Goal: Task Accomplishment & Management: Complete application form

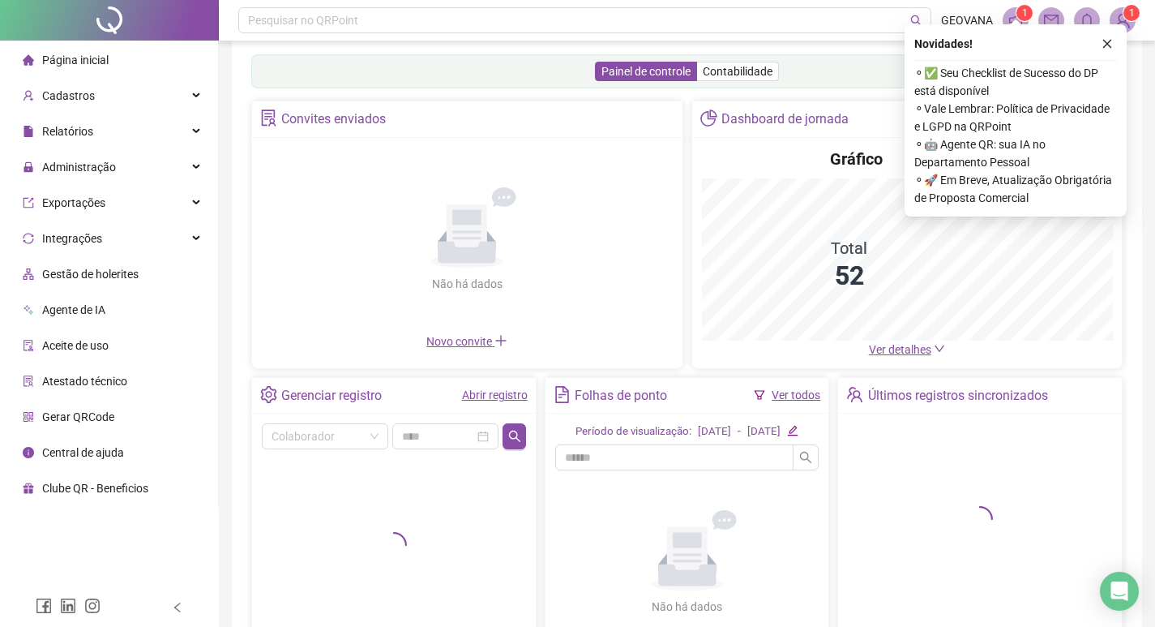
scroll to position [81, 0]
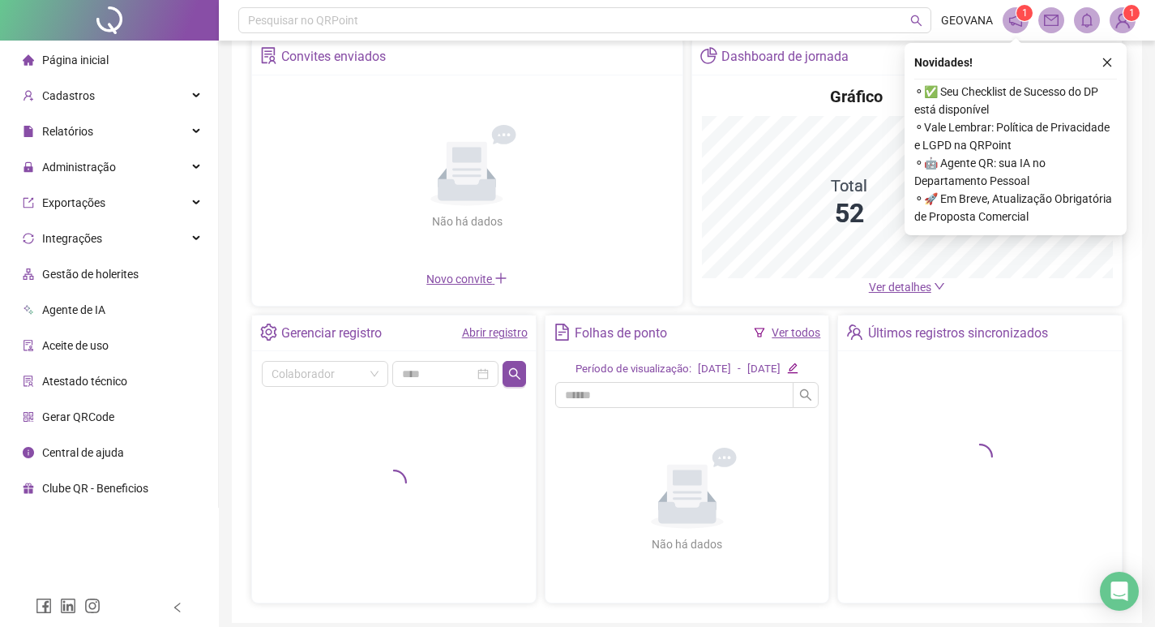
click at [503, 335] on link "Abrir registro" at bounding box center [495, 332] width 66 height 13
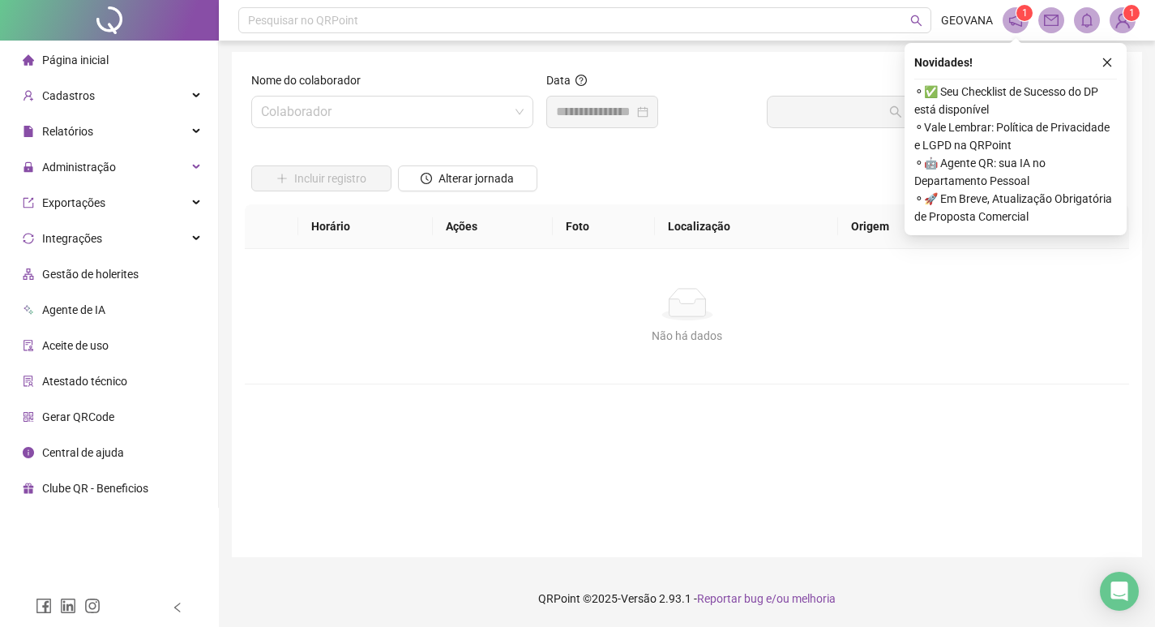
scroll to position [2, 0]
click at [371, 120] on input "search" at bounding box center [385, 111] width 248 height 31
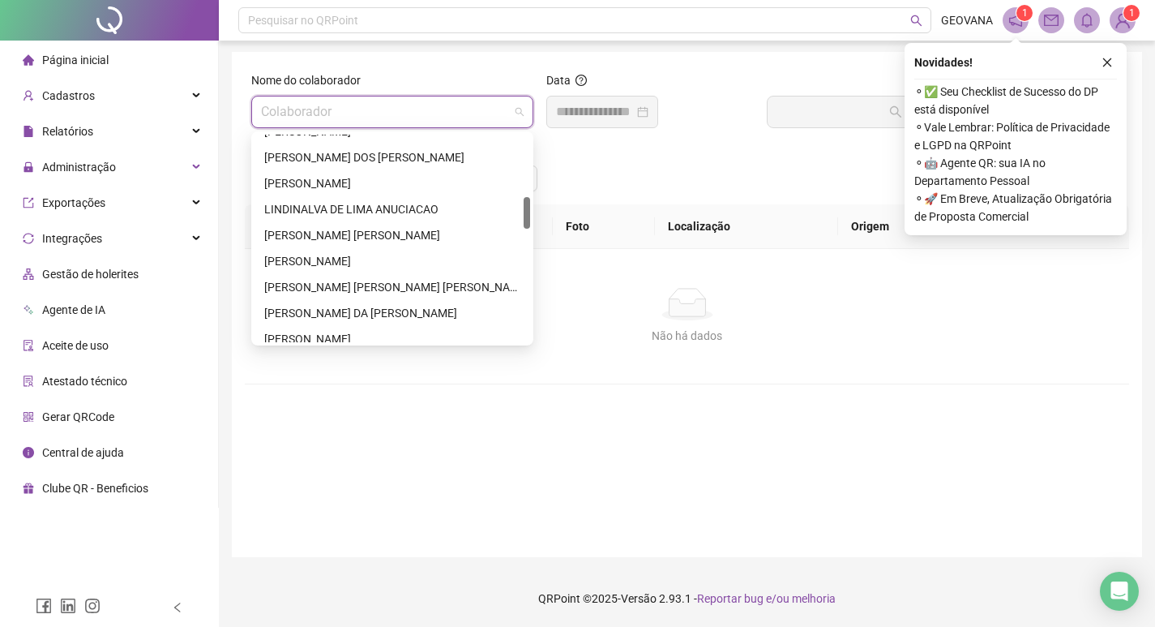
scroll to position [81, 0]
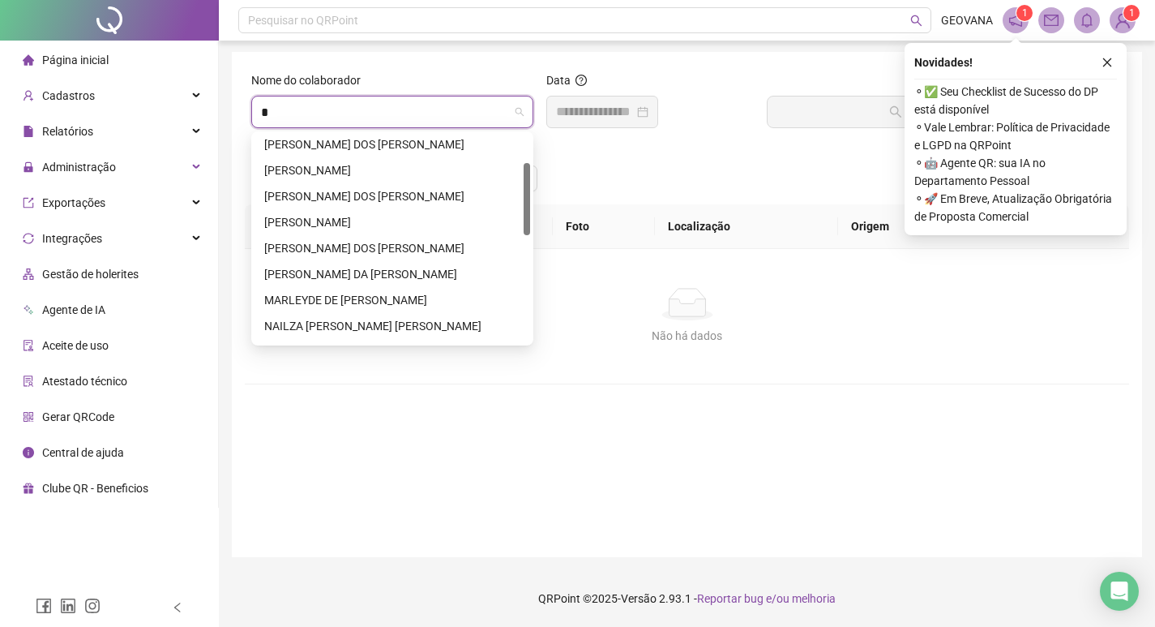
type input "**"
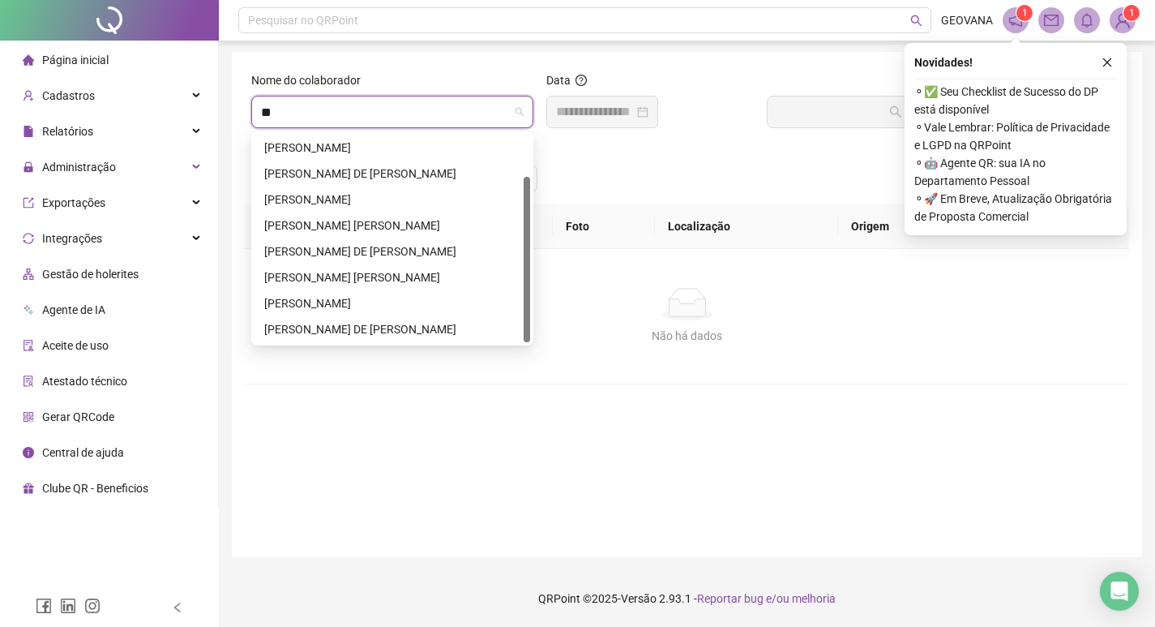
scroll to position [52, 0]
click at [365, 263] on div "[PERSON_NAME] DE [PERSON_NAME]" at bounding box center [393, 251] width 276 height 26
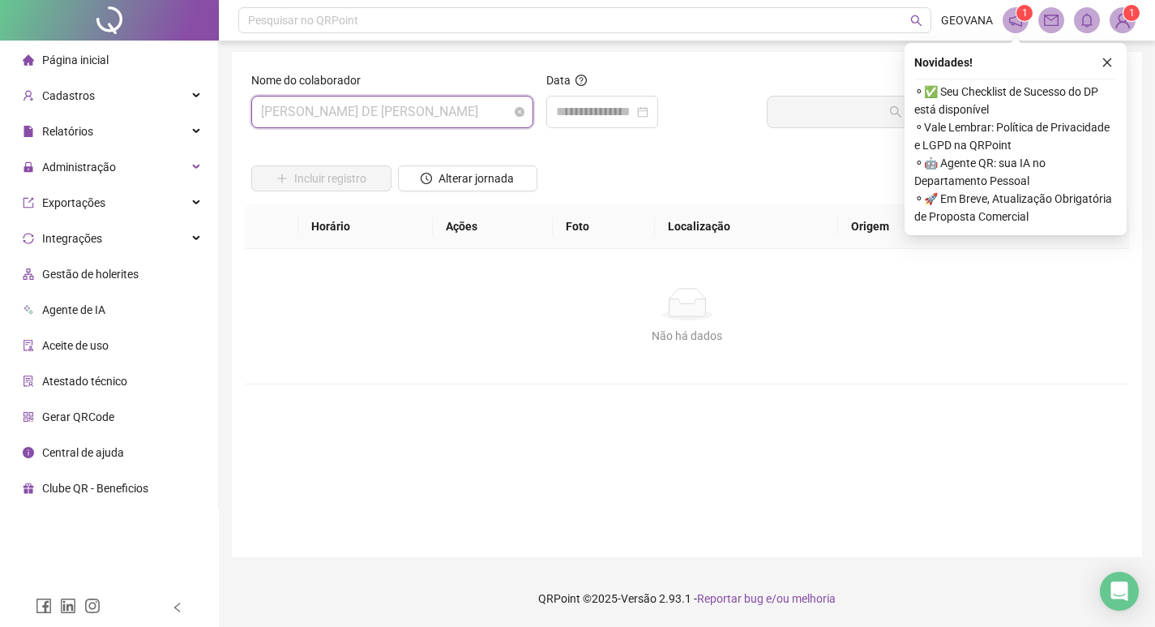
click at [422, 97] on span "[PERSON_NAME] DE [PERSON_NAME]" at bounding box center [392, 111] width 263 height 31
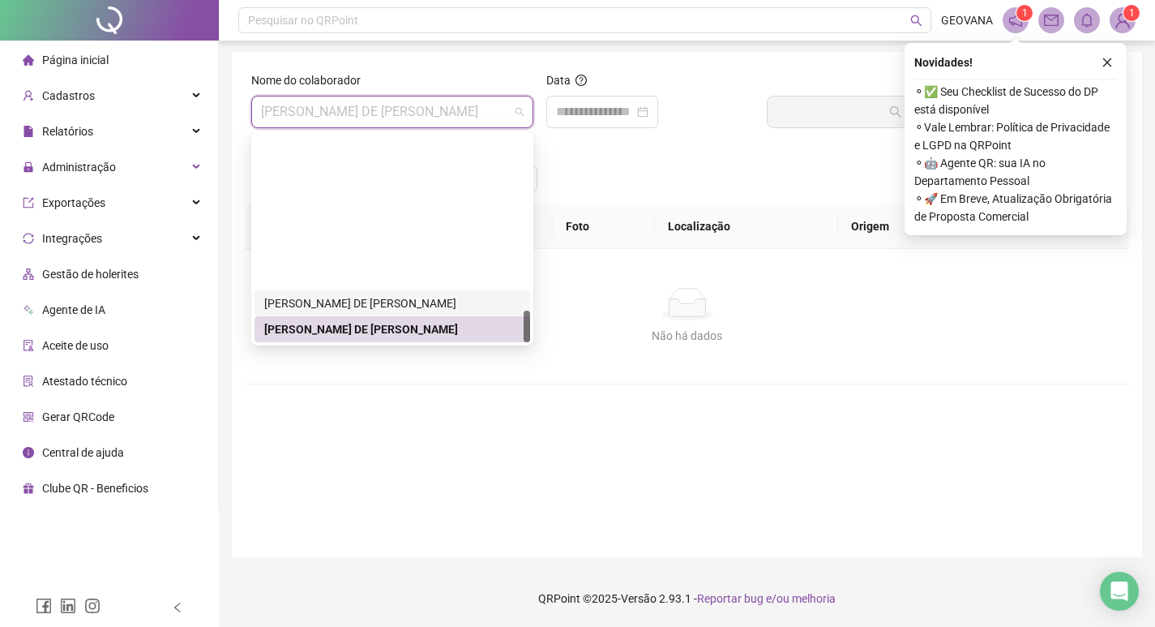
scroll to position [1060, 0]
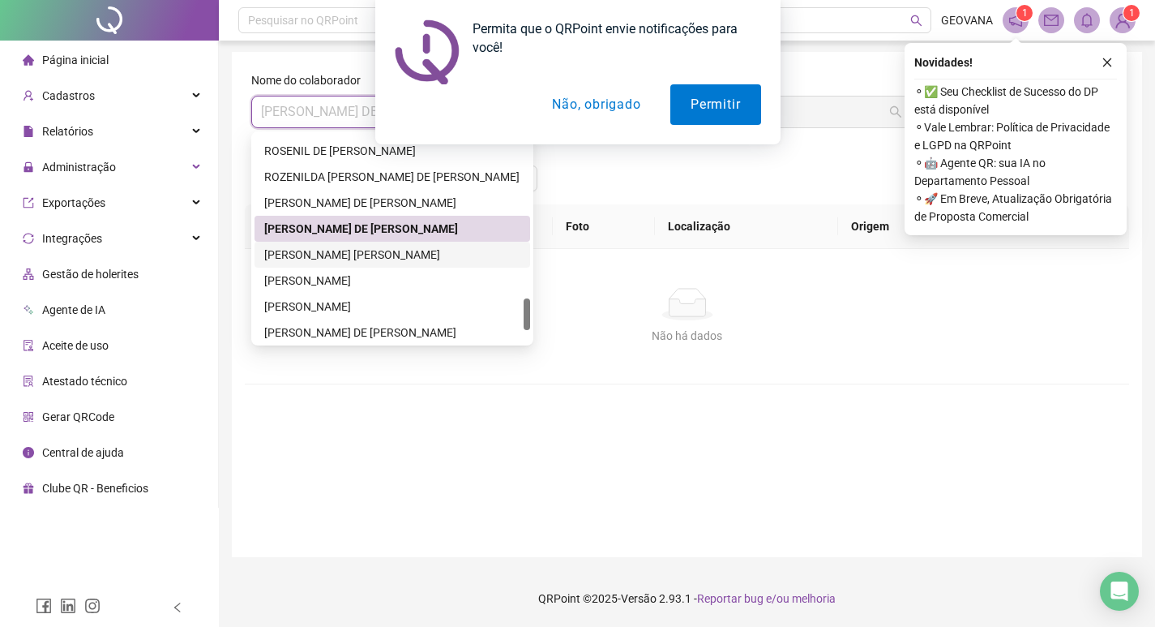
click at [308, 258] on div "[PERSON_NAME] [PERSON_NAME]" at bounding box center [392, 255] width 256 height 18
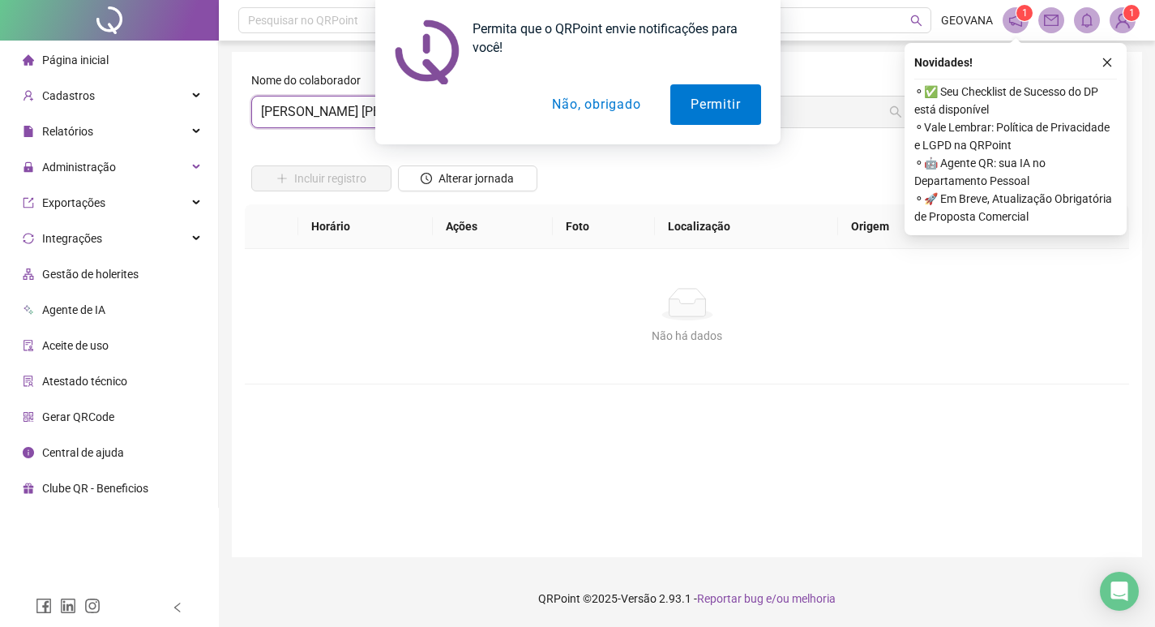
click at [545, 109] on button "Não, obrigado" at bounding box center [596, 104] width 129 height 41
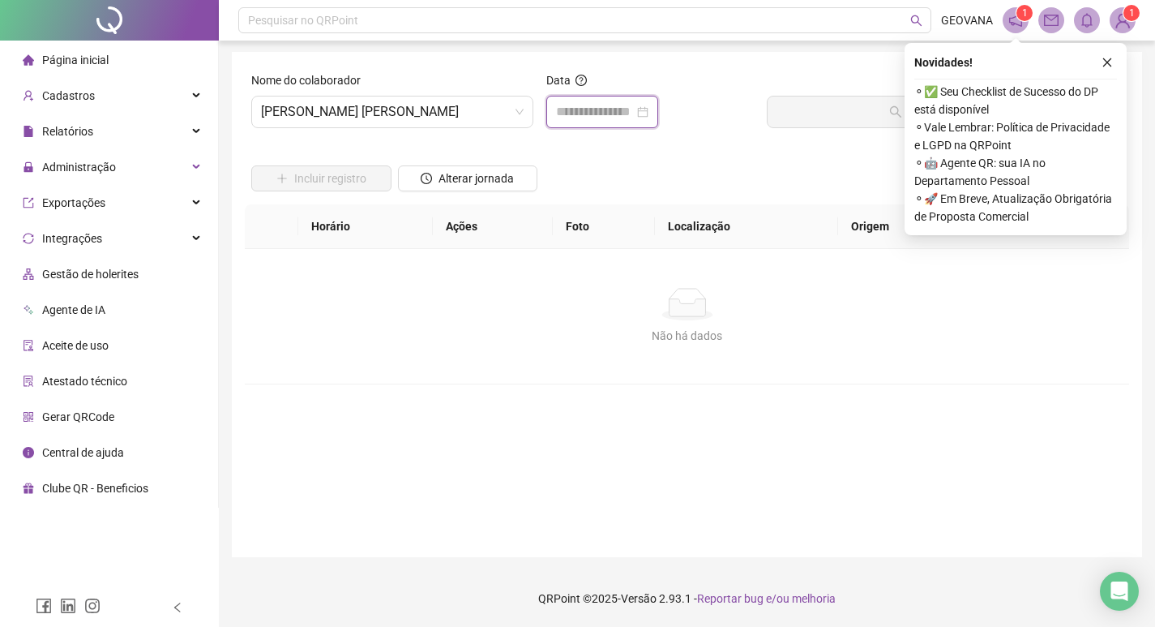
click at [607, 109] on input at bounding box center [595, 111] width 78 height 19
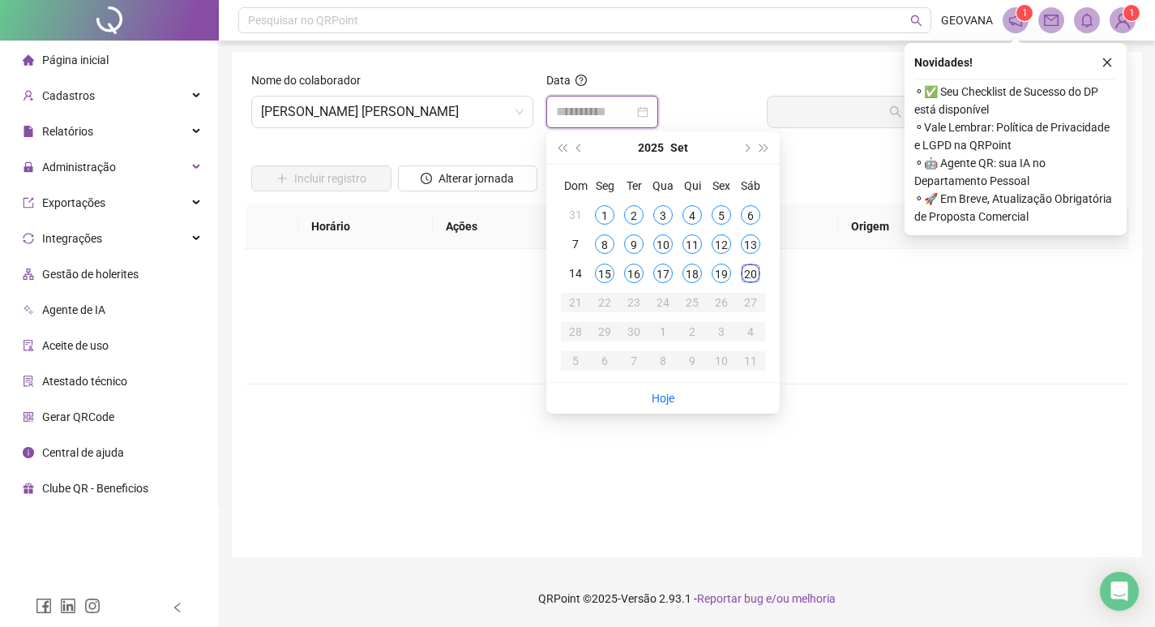
type input "**********"
click at [717, 279] on div "19" at bounding box center [721, 272] width 19 height 19
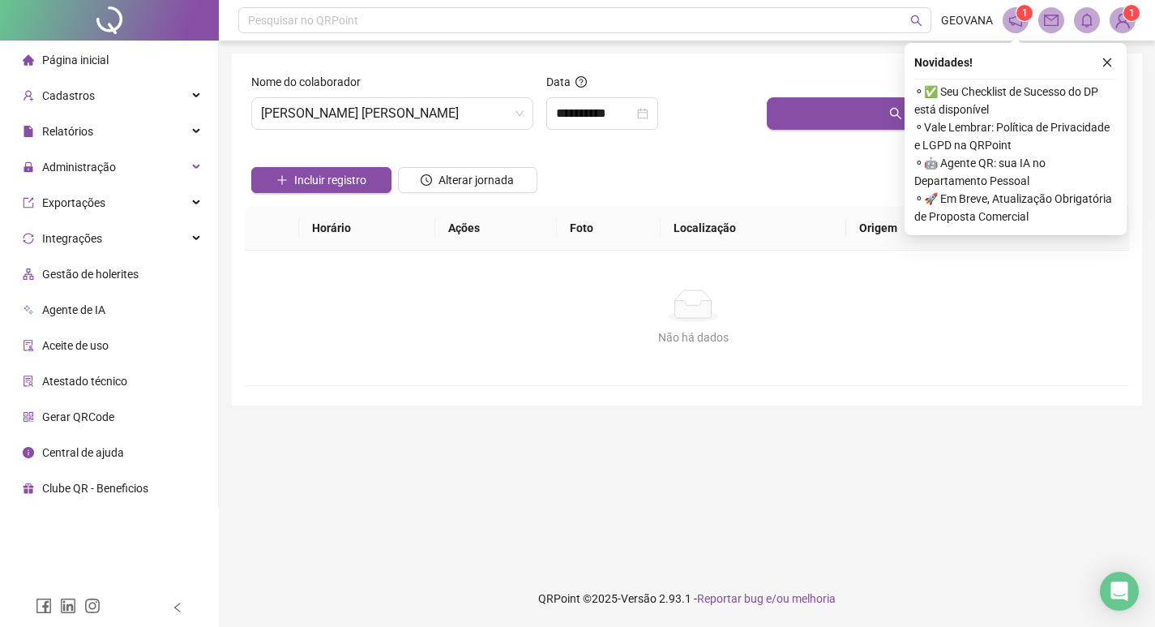
scroll to position [0, 0]
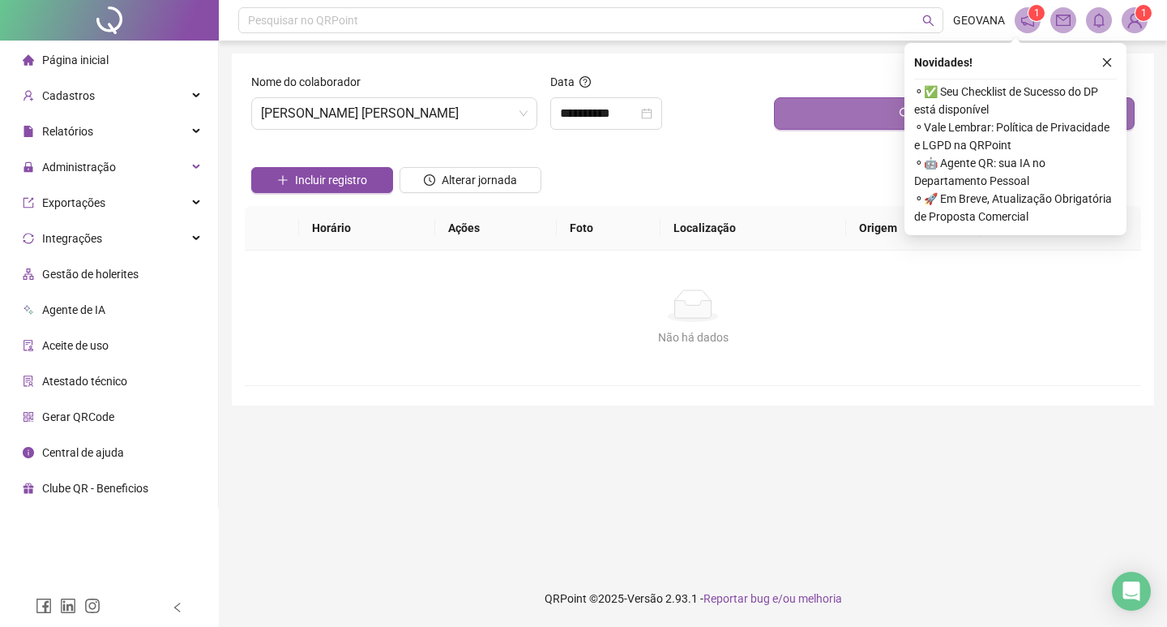
click at [810, 109] on button "Buscar registros" at bounding box center [954, 113] width 361 height 32
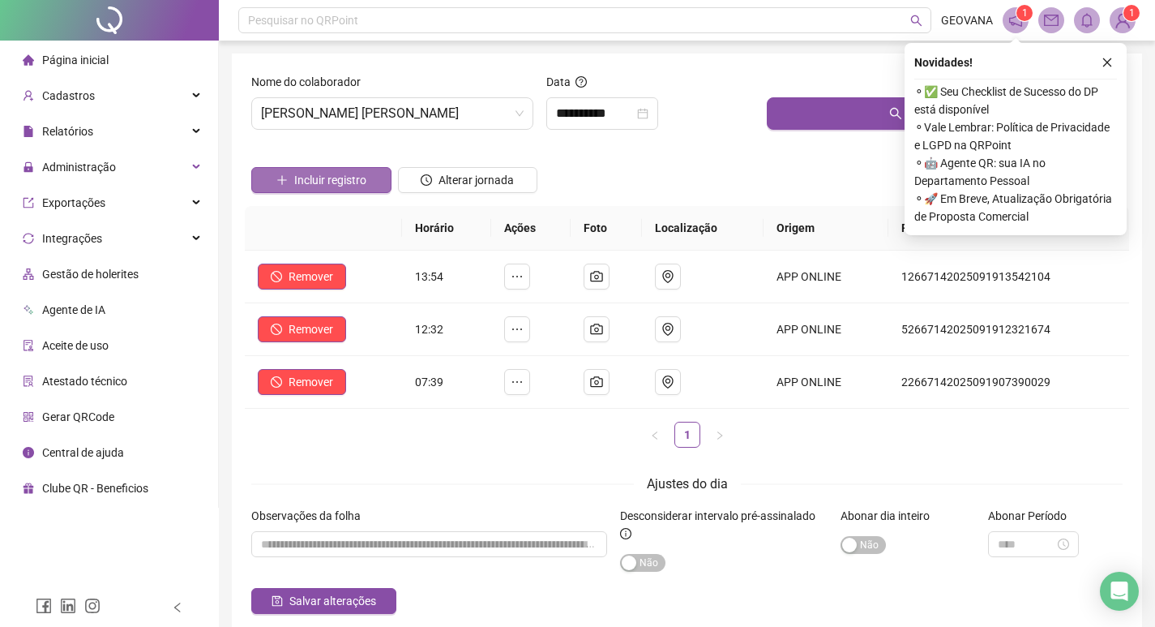
click at [352, 184] on span "Incluir registro" at bounding box center [330, 180] width 72 height 18
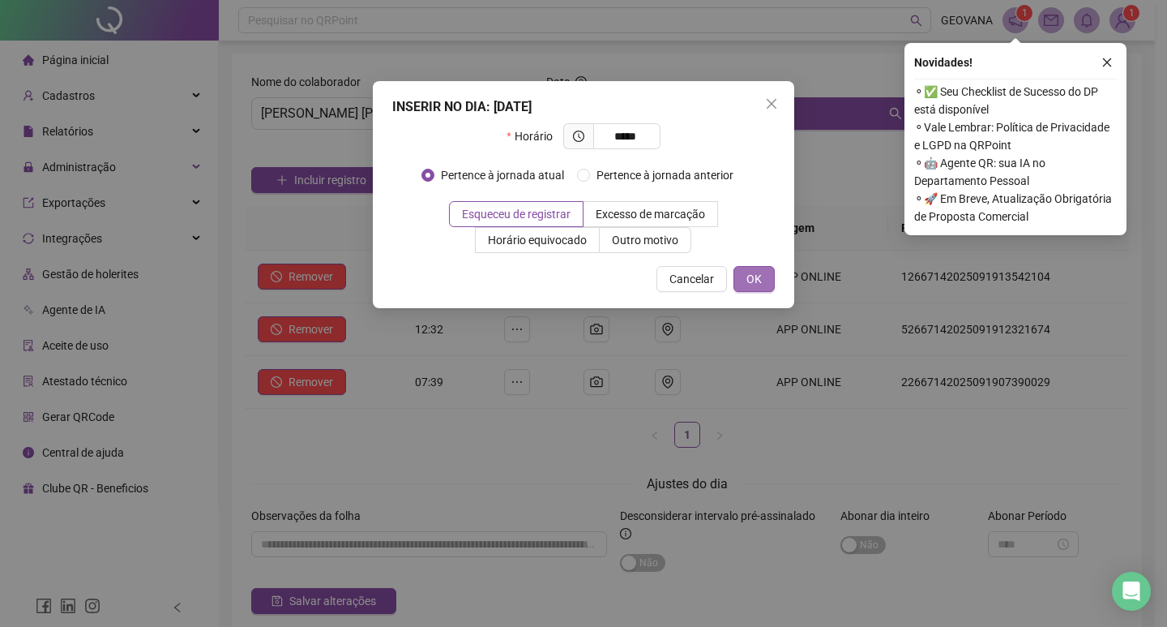
type input "*****"
click at [756, 283] on span "OK" at bounding box center [754, 279] width 15 height 18
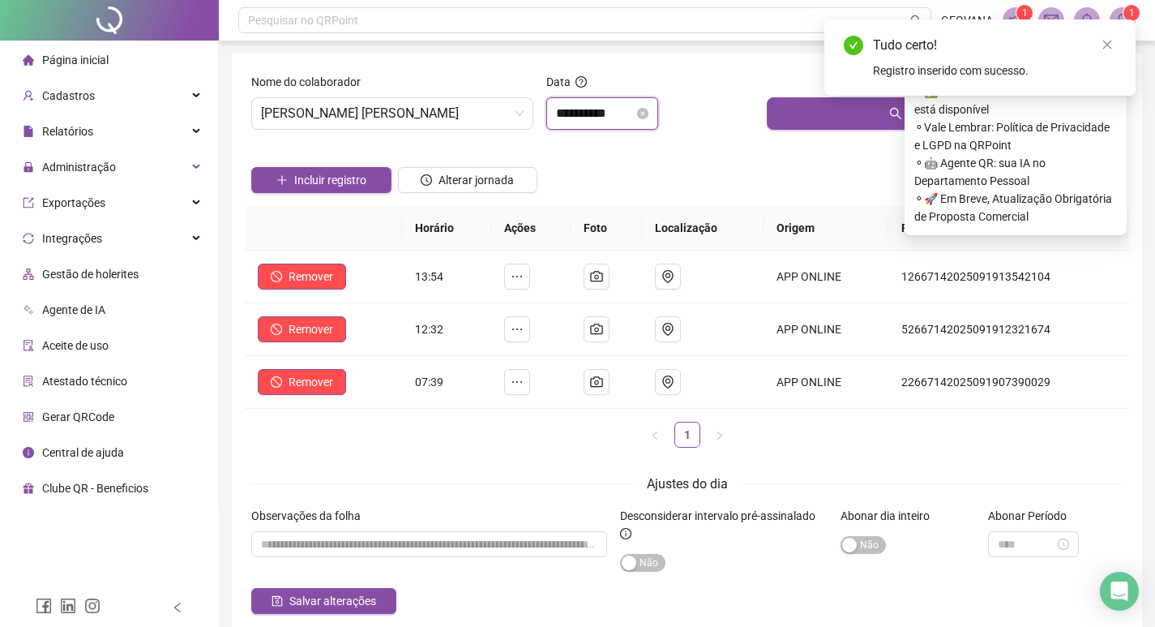
click at [594, 113] on input "**********" at bounding box center [595, 113] width 78 height 19
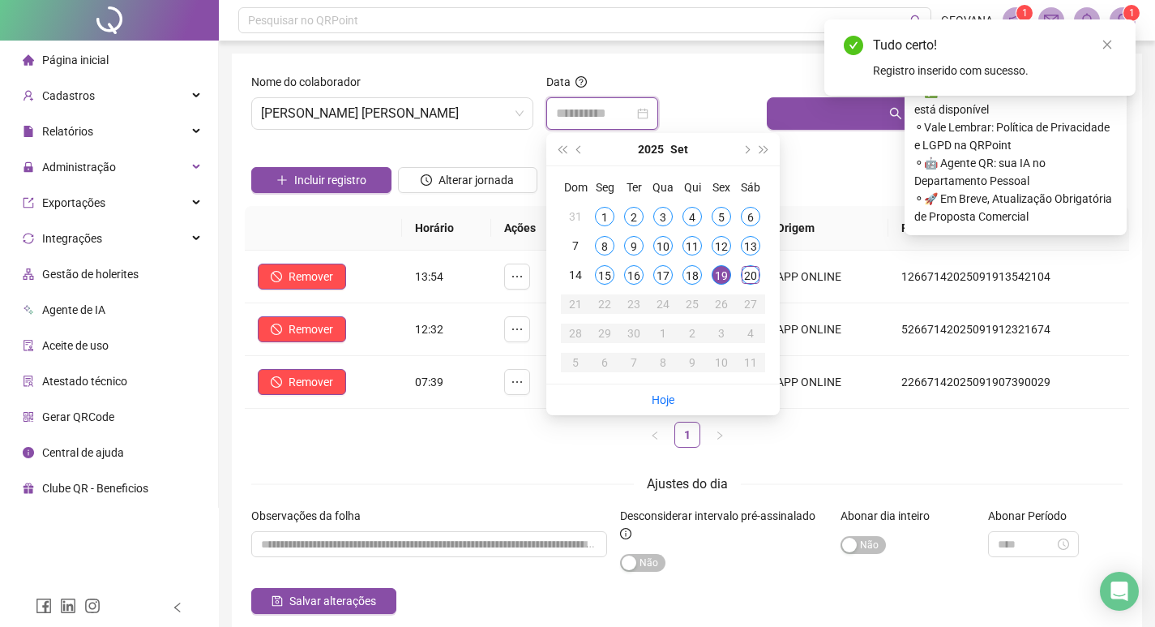
type input "**********"
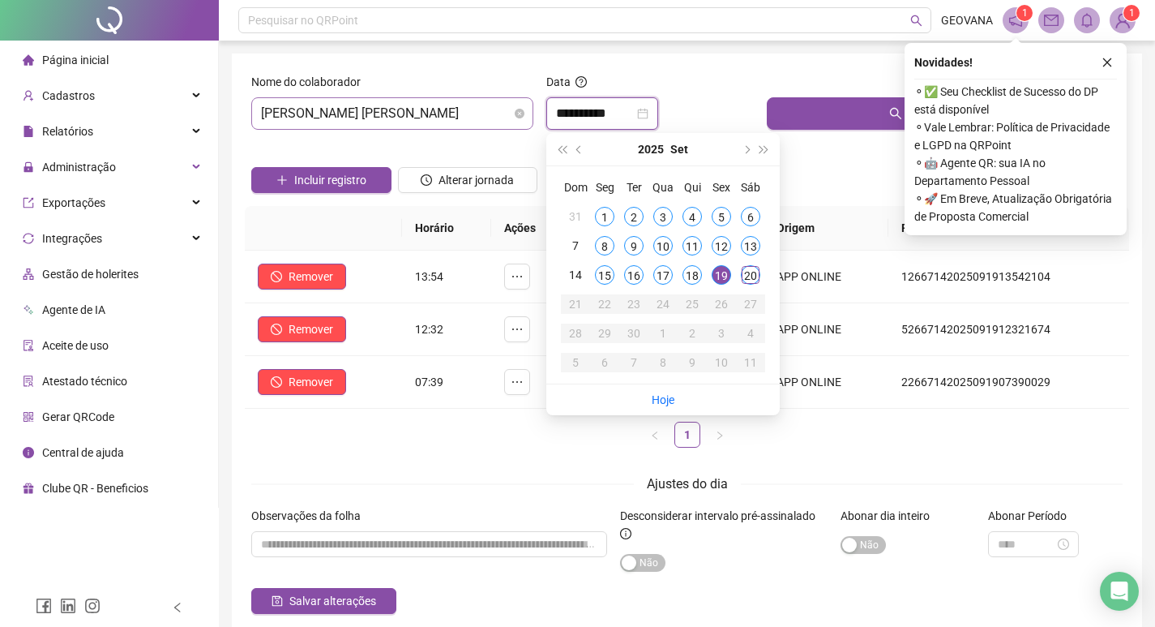
click at [409, 103] on span "[PERSON_NAME] [PERSON_NAME]" at bounding box center [392, 113] width 263 height 31
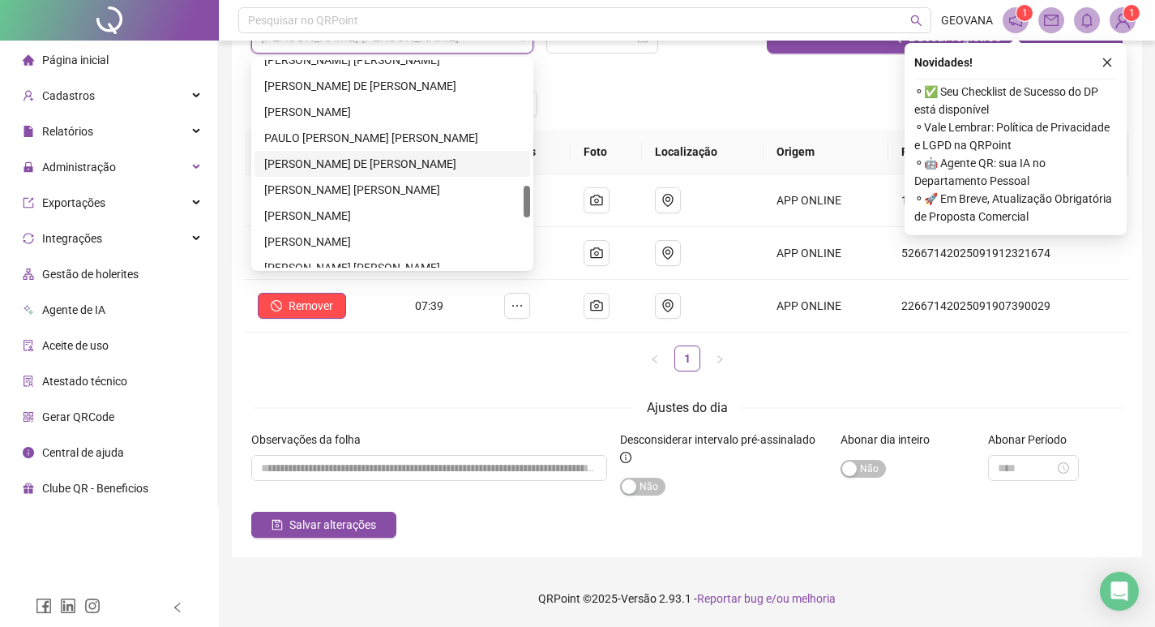
scroll to position [736, 0]
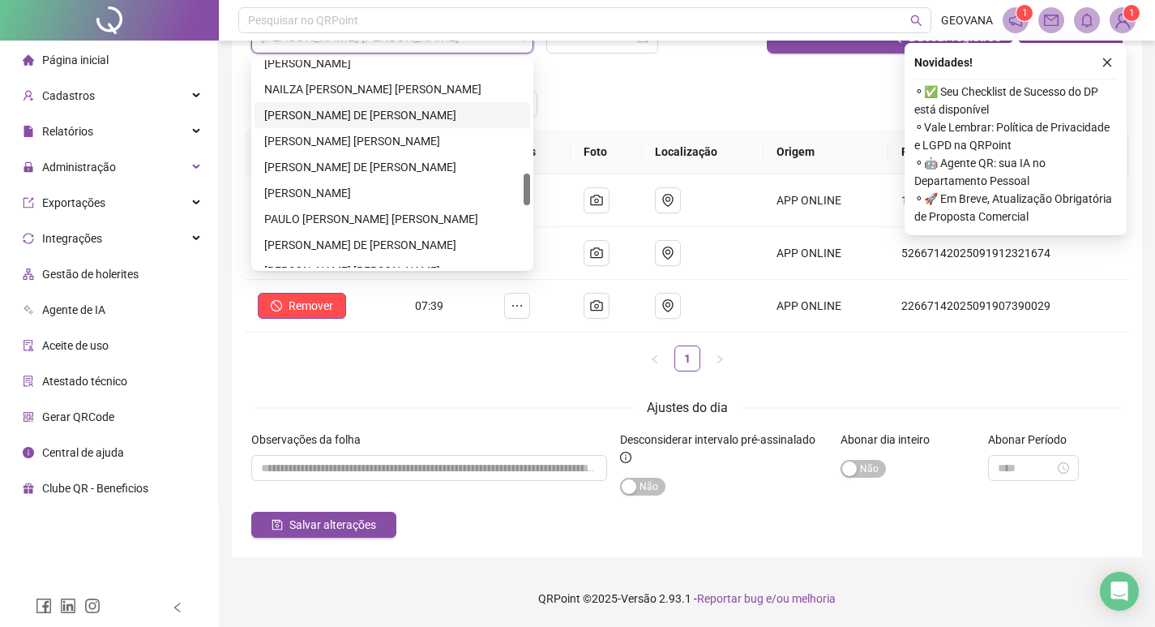
click at [323, 113] on div "[PERSON_NAME] DE [PERSON_NAME]" at bounding box center [392, 115] width 256 height 18
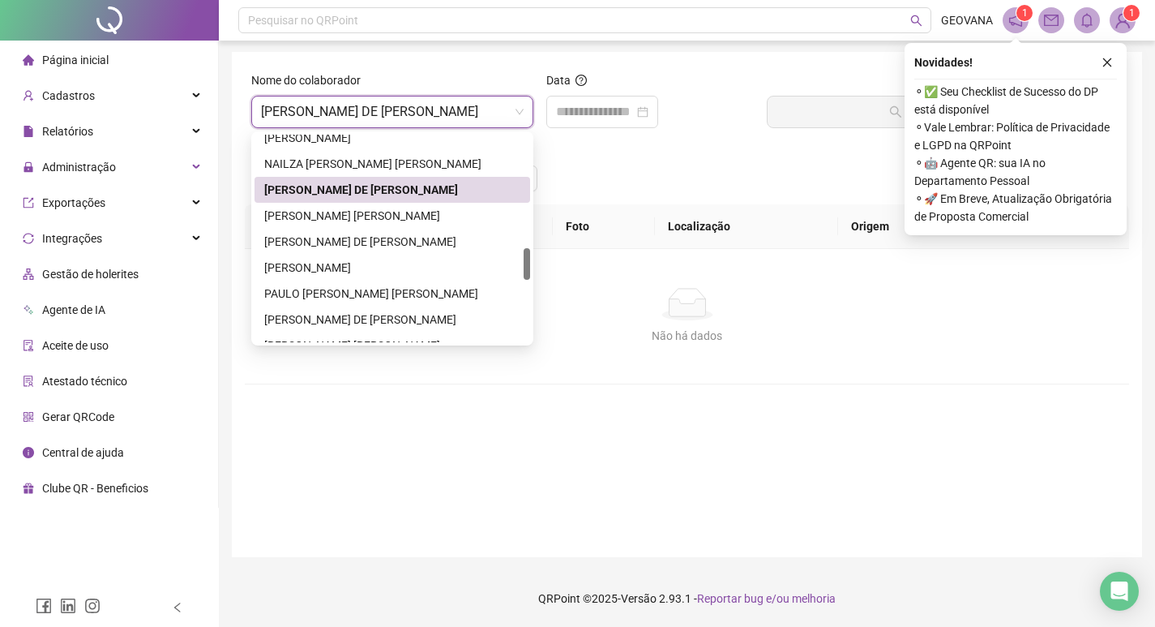
scroll to position [2, 0]
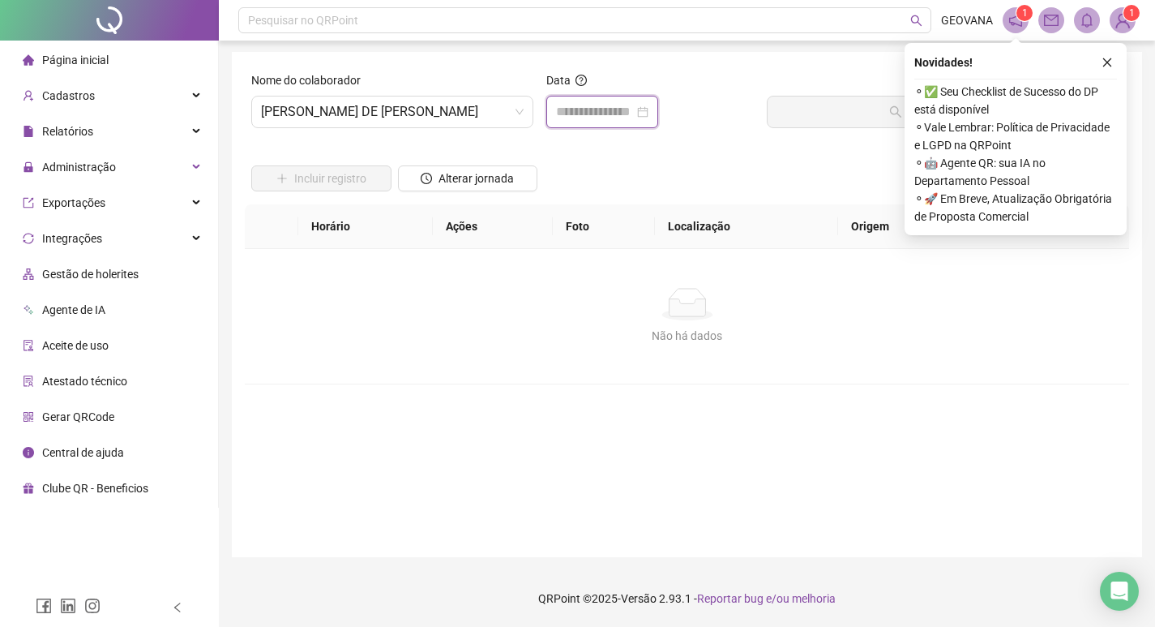
click at [567, 106] on input at bounding box center [595, 111] width 78 height 19
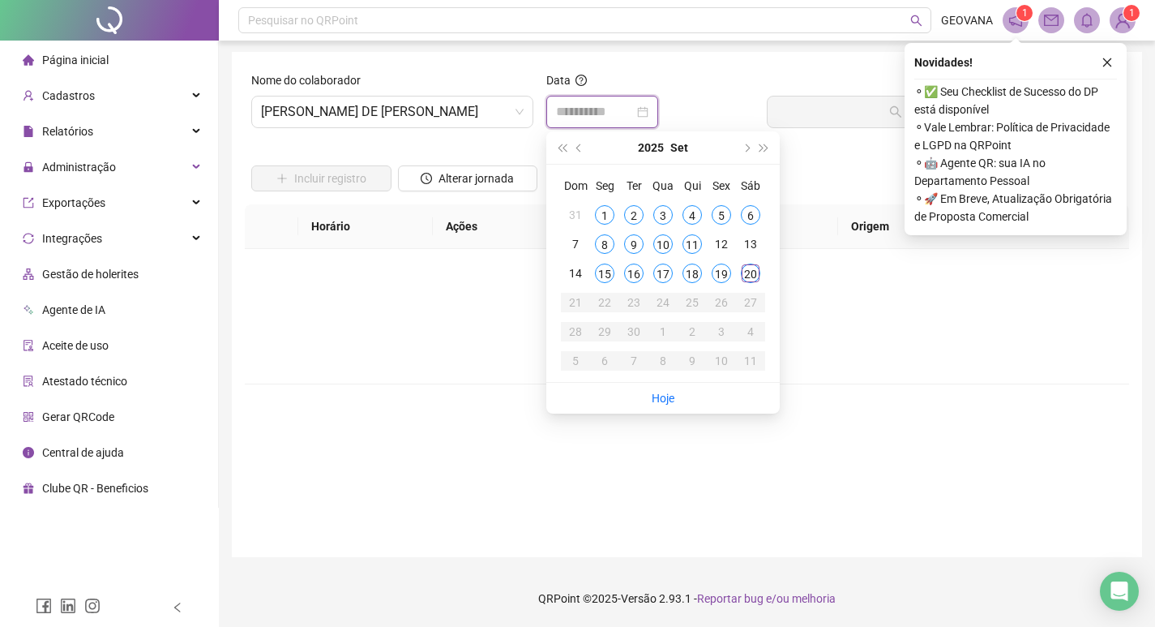
type input "**********"
click at [726, 270] on div "19" at bounding box center [721, 272] width 19 height 19
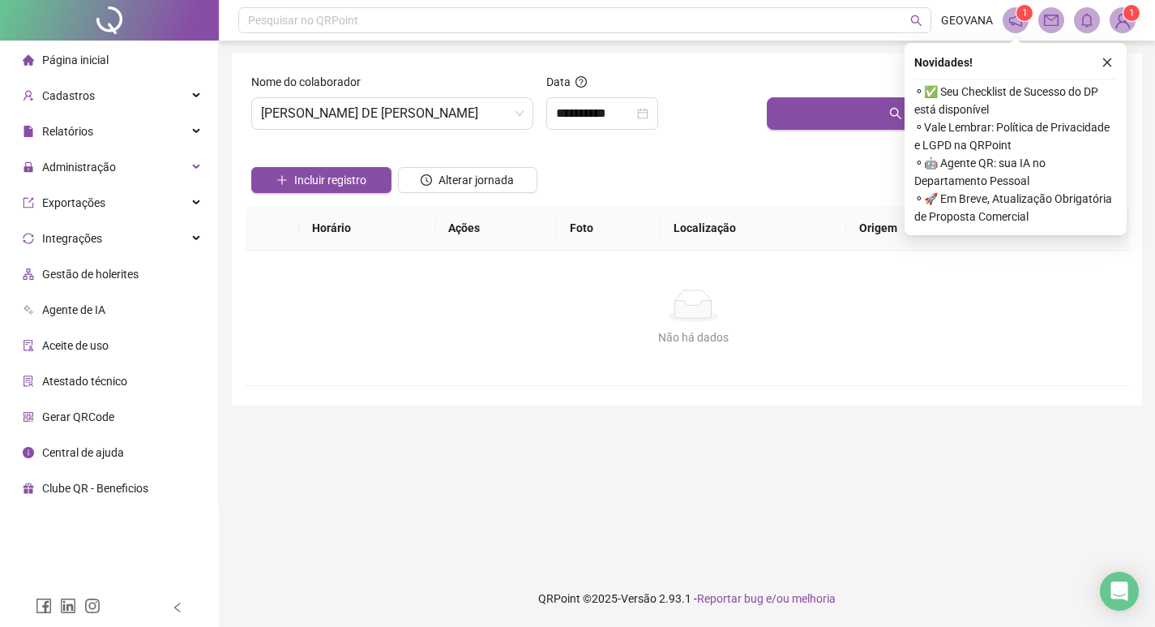
scroll to position [0, 0]
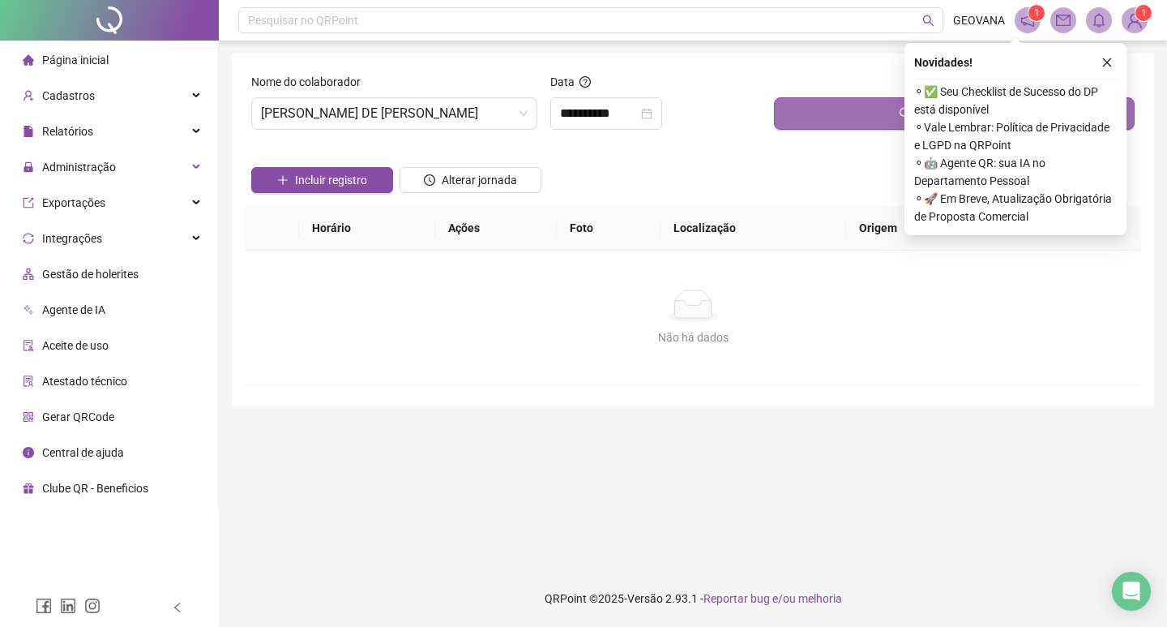
click at [803, 114] on button "Buscar registros" at bounding box center [954, 113] width 361 height 32
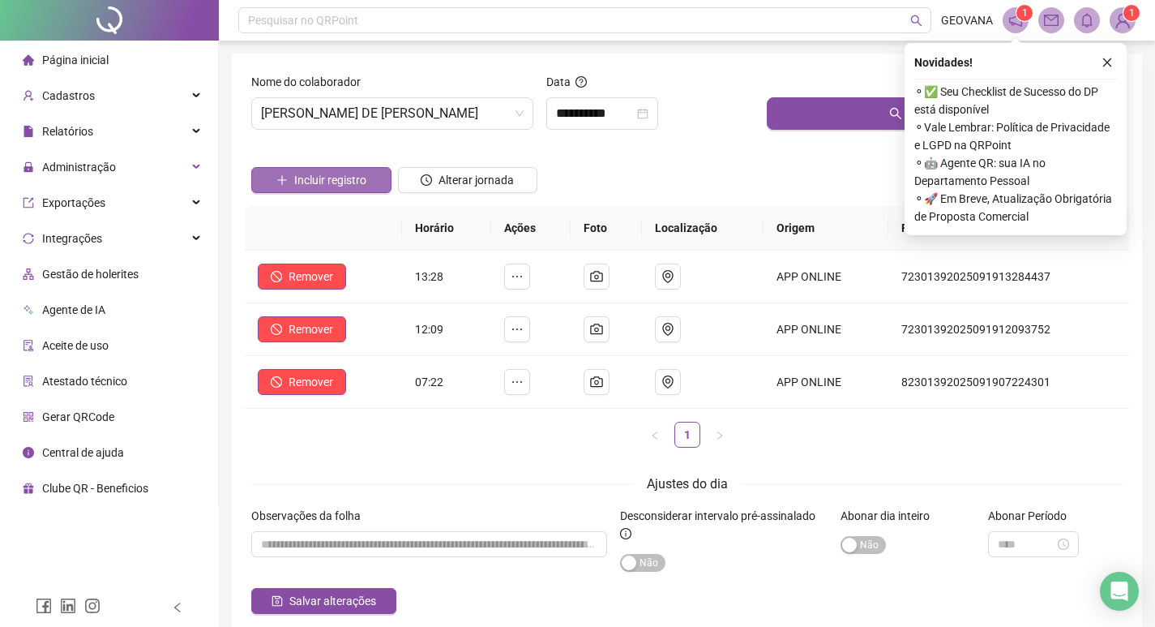
click at [334, 179] on span "Incluir registro" at bounding box center [330, 180] width 72 height 18
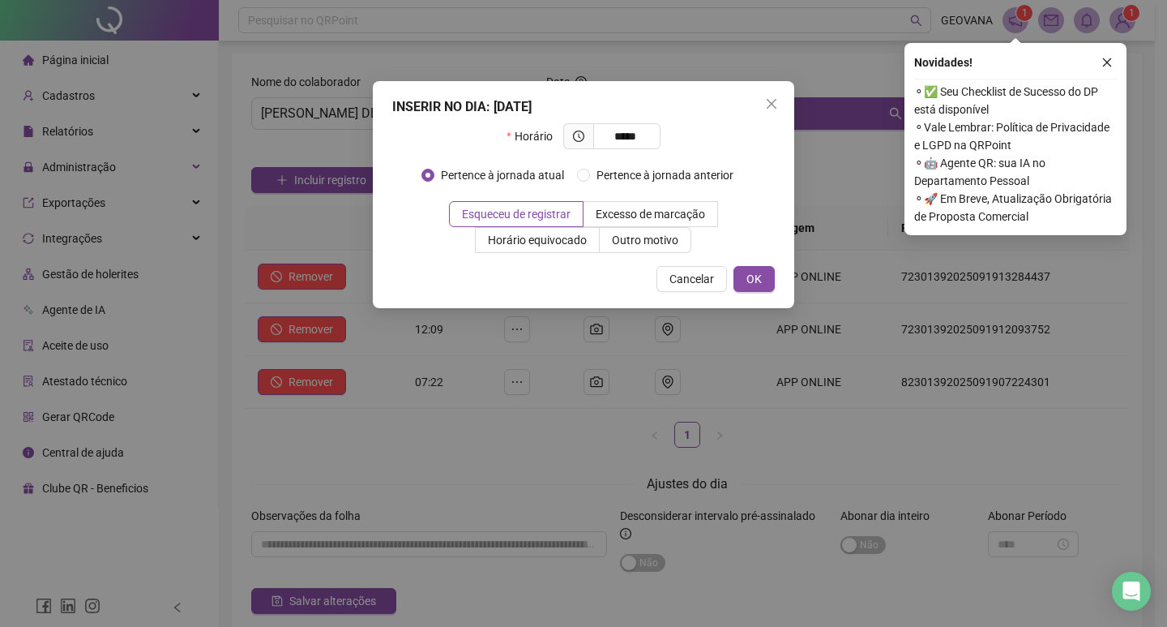
type input "*****"
click at [756, 265] on div "INSERIR NO DIA : [DATE] Horário ***** Pertence à jornada atual Pertence à jorna…" at bounding box center [584, 194] width 422 height 227
click at [757, 274] on span "OK" at bounding box center [754, 279] width 15 height 18
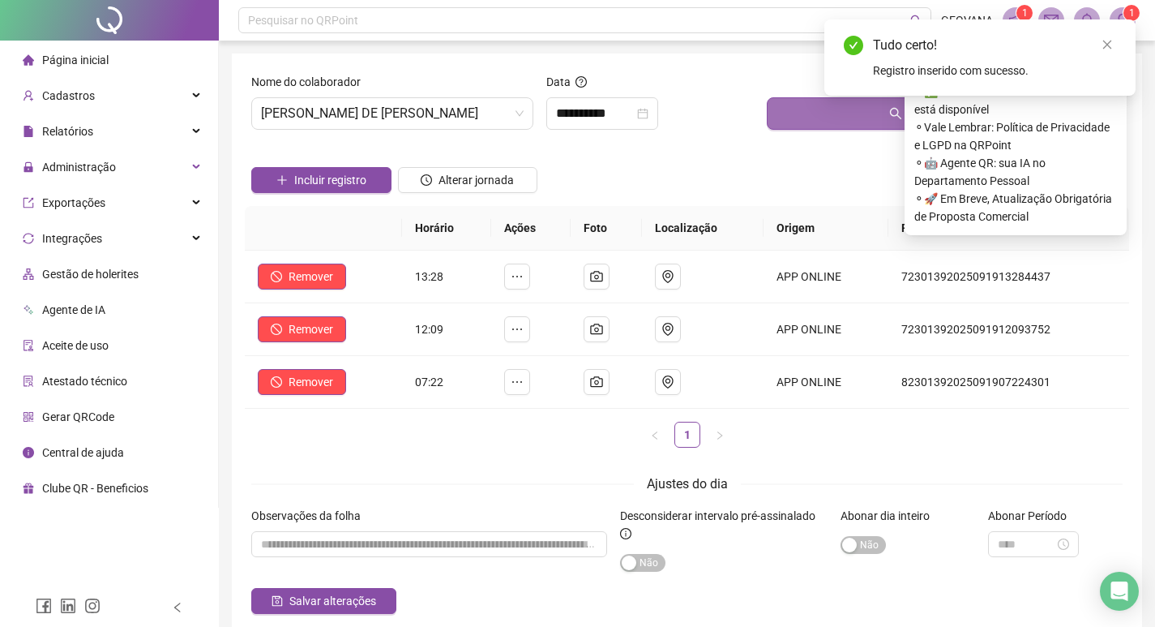
click at [767, 107] on button "Buscar registros" at bounding box center [945, 113] width 356 height 32
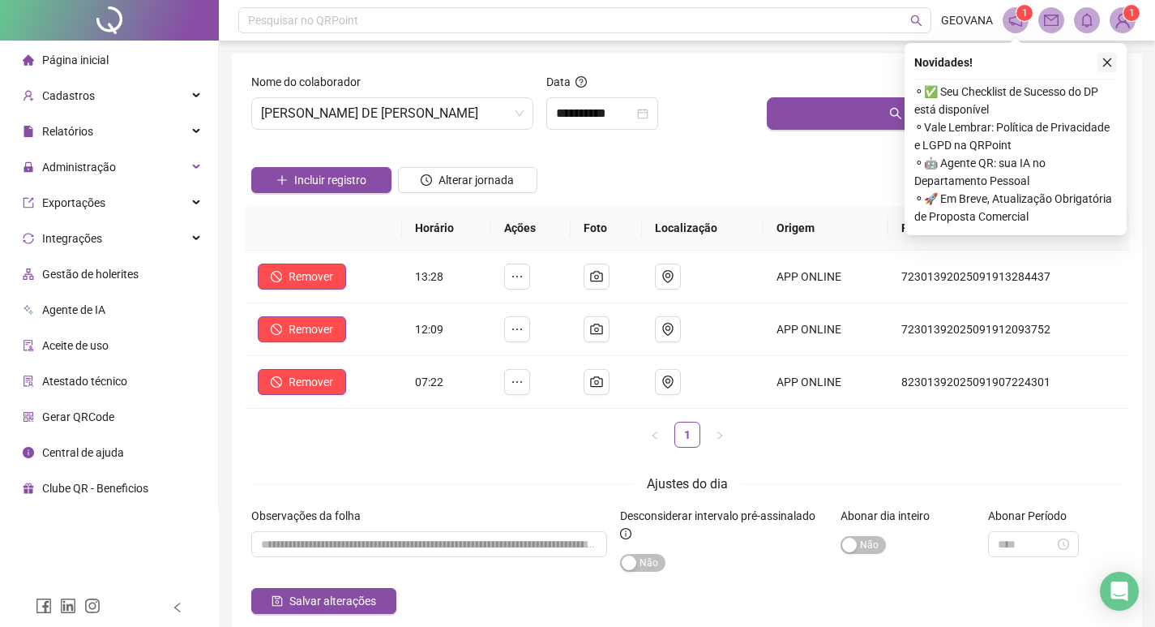
click at [1107, 55] on button "button" at bounding box center [1107, 62] width 19 height 19
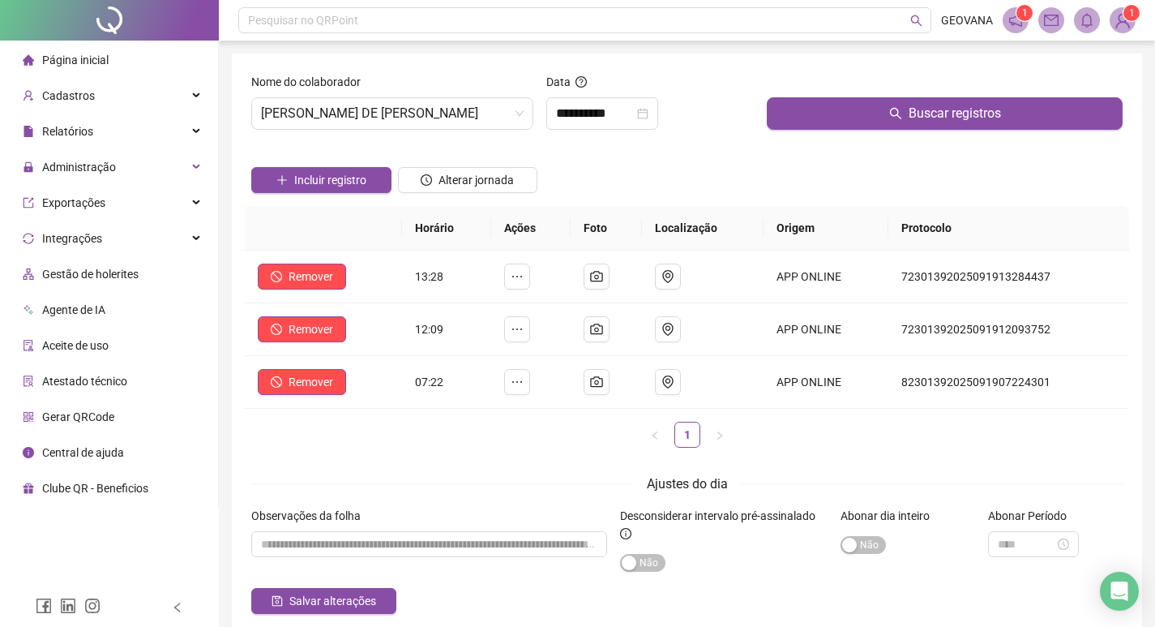
click at [96, 65] on span "Página inicial" at bounding box center [75, 60] width 66 height 13
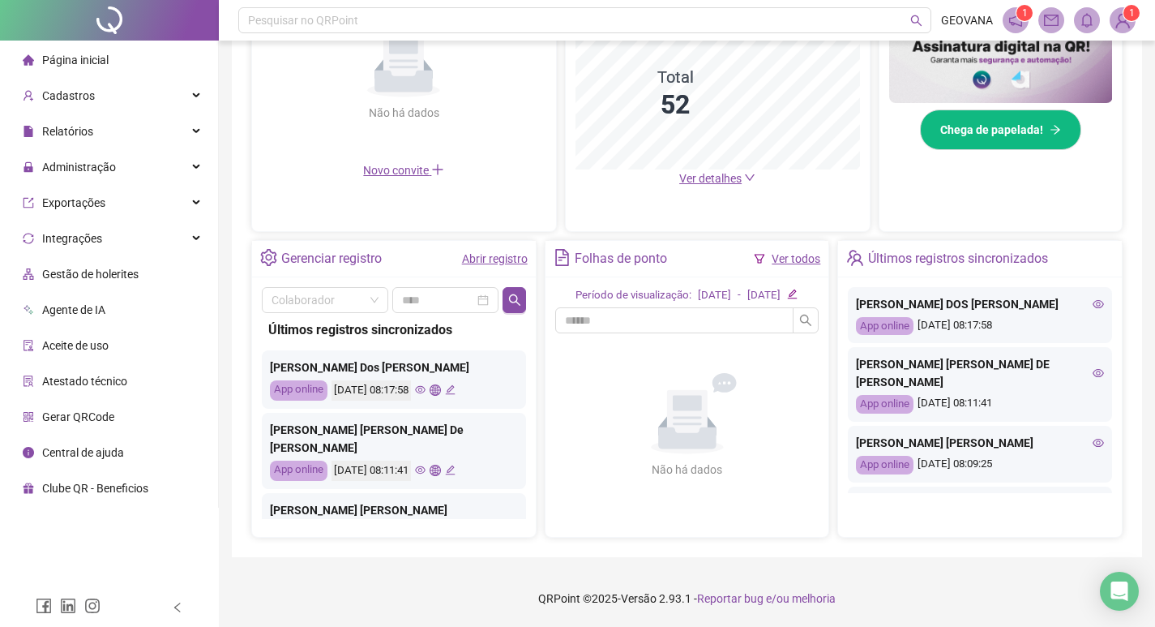
scroll to position [437, 0]
click at [497, 255] on link "Abrir registro" at bounding box center [495, 258] width 66 height 13
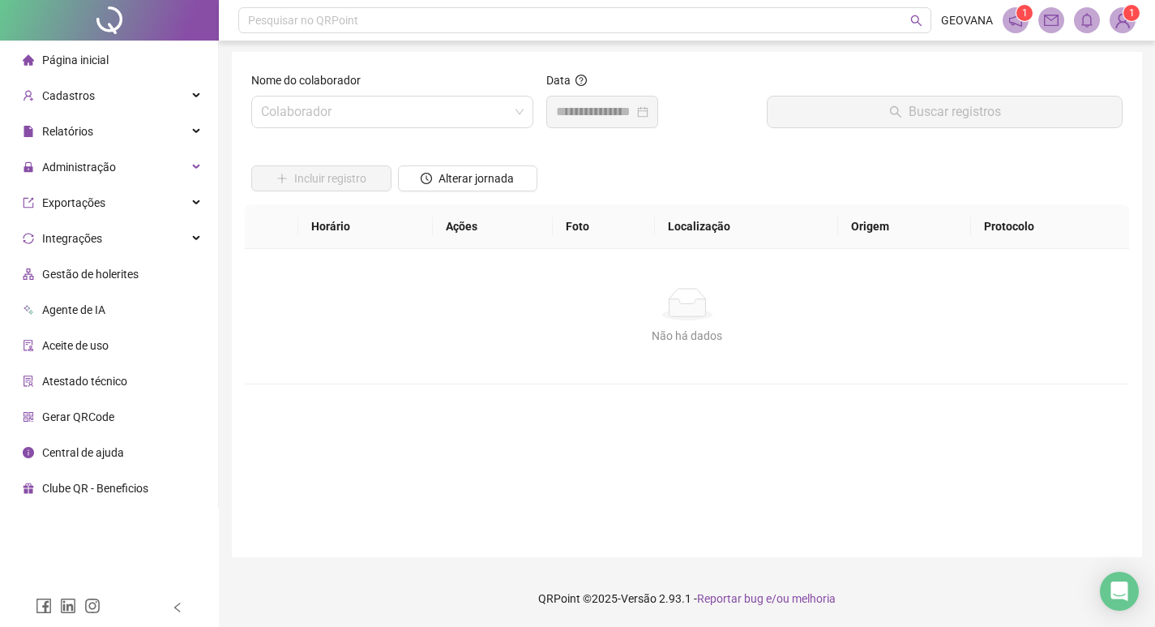
scroll to position [2, 0]
click at [438, 111] on input "search" at bounding box center [385, 111] width 248 height 31
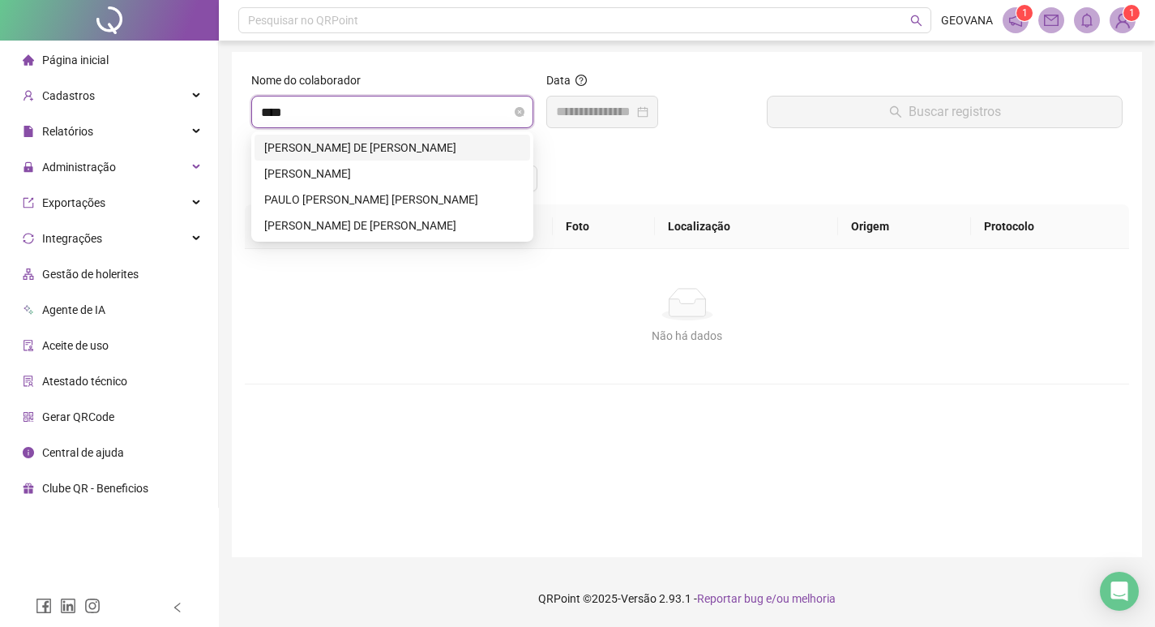
type input "*****"
drag, startPoint x: 401, startPoint y: 225, endPoint x: 458, endPoint y: 142, distance: 100.3
click at [401, 224] on div "[PERSON_NAME] DE [PERSON_NAME]" at bounding box center [392, 225] width 256 height 18
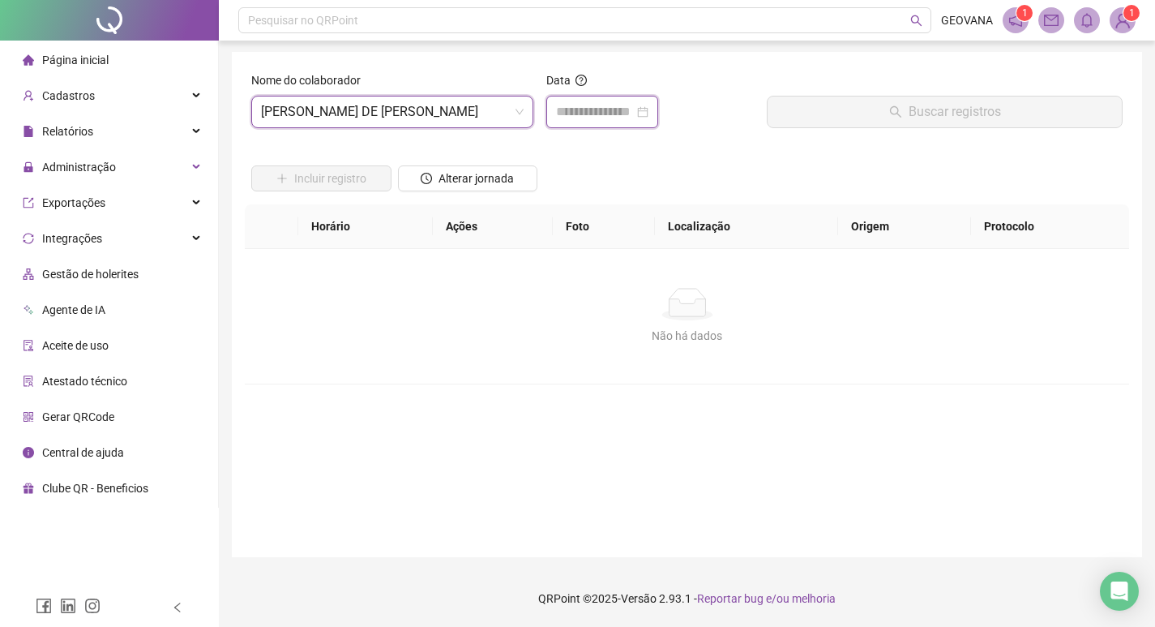
click at [567, 109] on input at bounding box center [595, 111] width 78 height 19
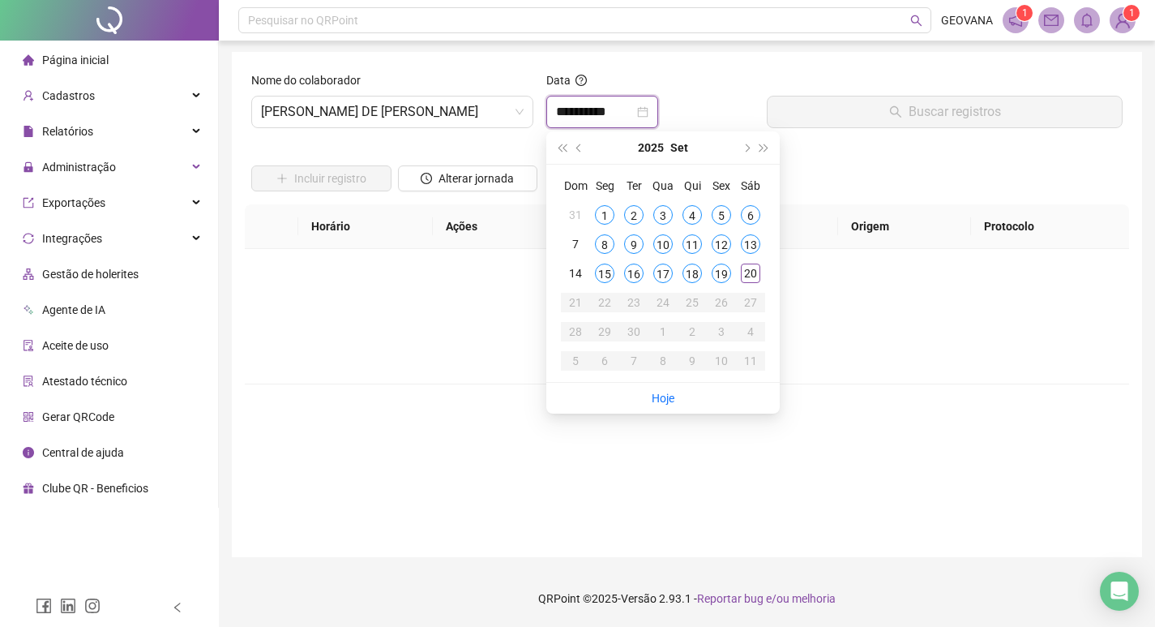
type input "**********"
click at [755, 272] on div "20" at bounding box center [750, 272] width 19 height 19
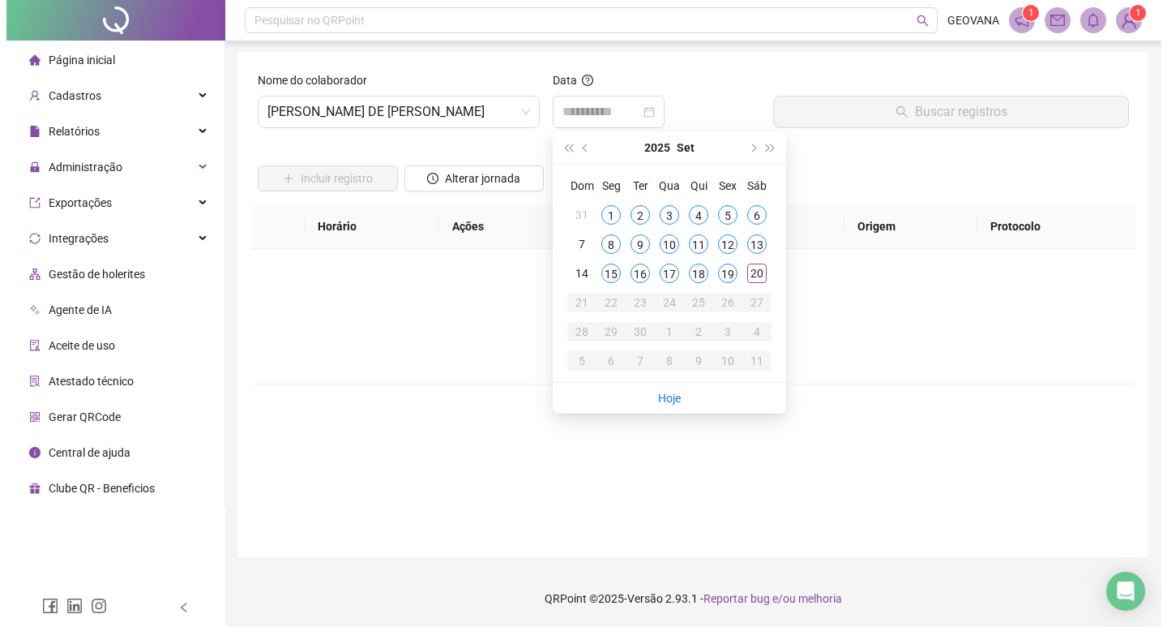
scroll to position [0, 0]
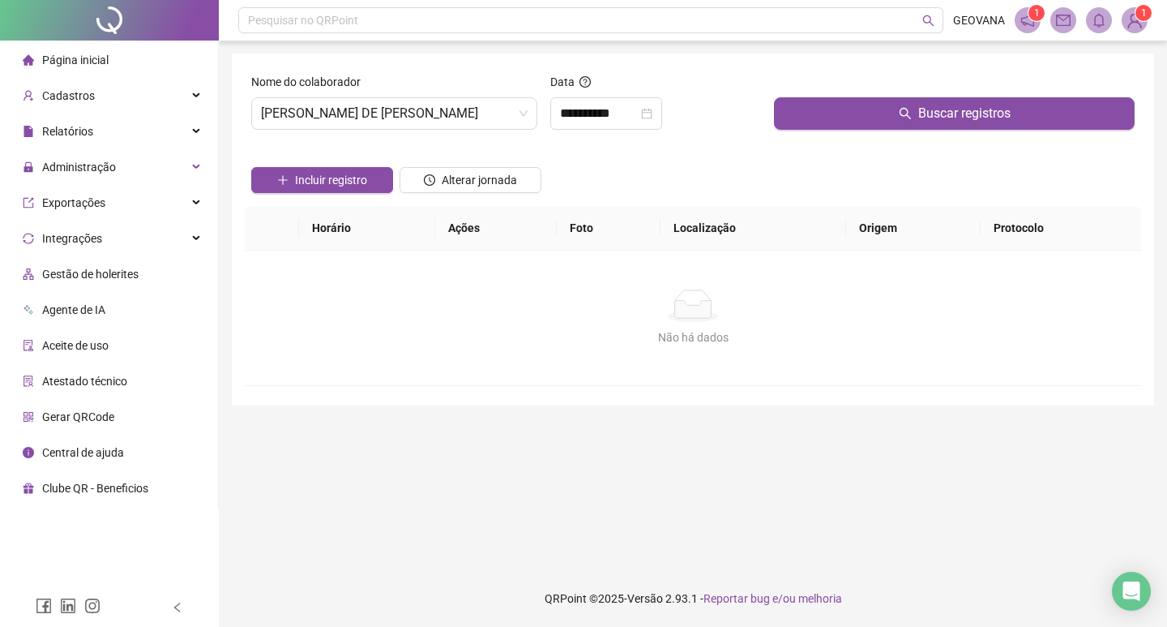
click at [811, 95] on div at bounding box center [954, 85] width 361 height 24
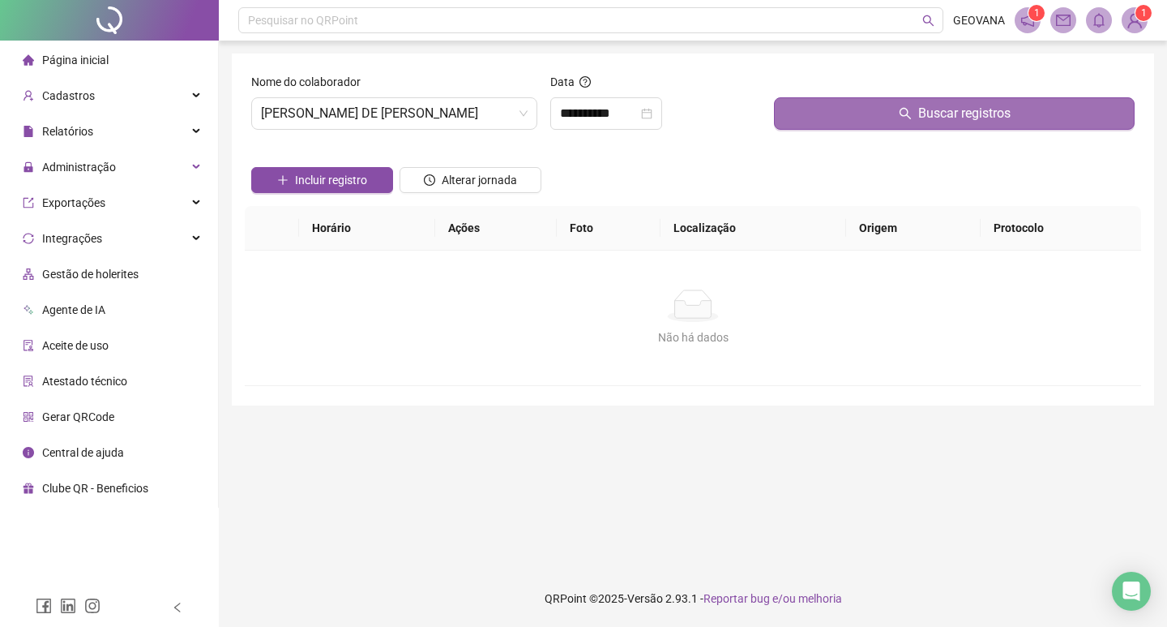
click at [815, 118] on button "Buscar registros" at bounding box center [954, 113] width 361 height 32
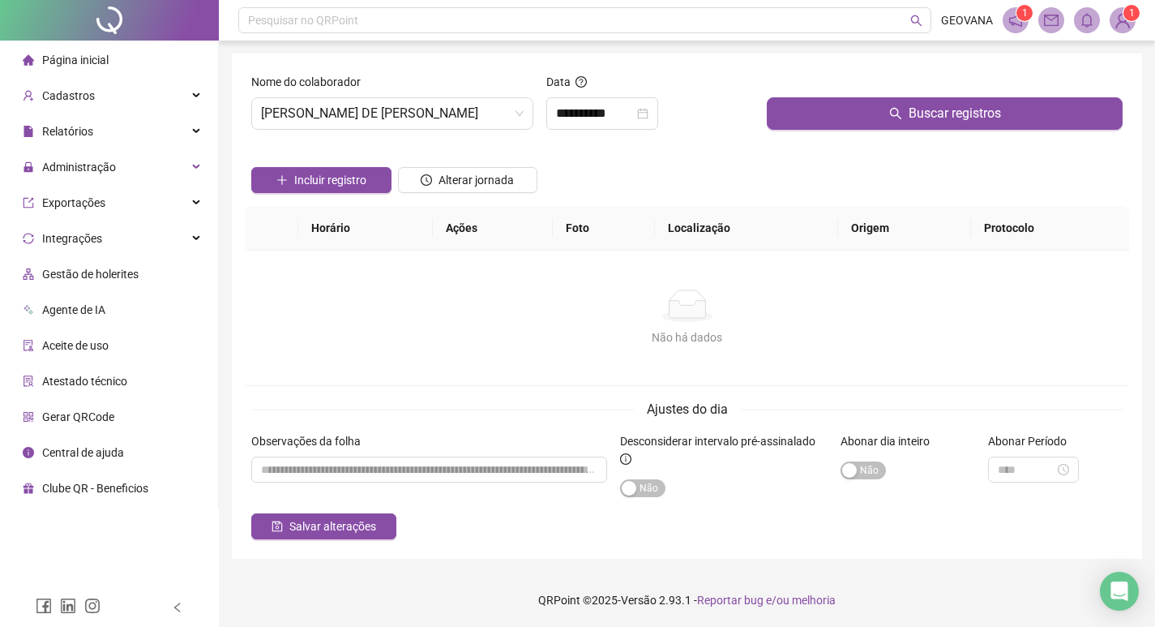
click at [634, 96] on div "Data" at bounding box center [650, 85] width 208 height 24
click at [607, 108] on input "**********" at bounding box center [595, 113] width 78 height 19
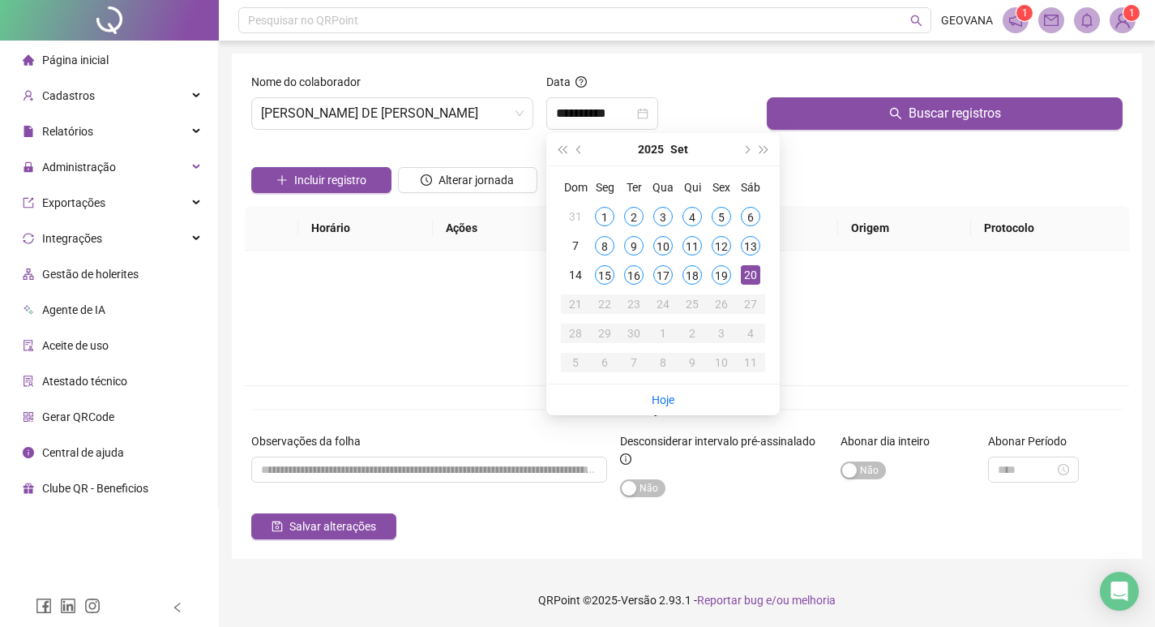
click at [108, 66] on li "Página inicial" at bounding box center [109, 60] width 212 height 32
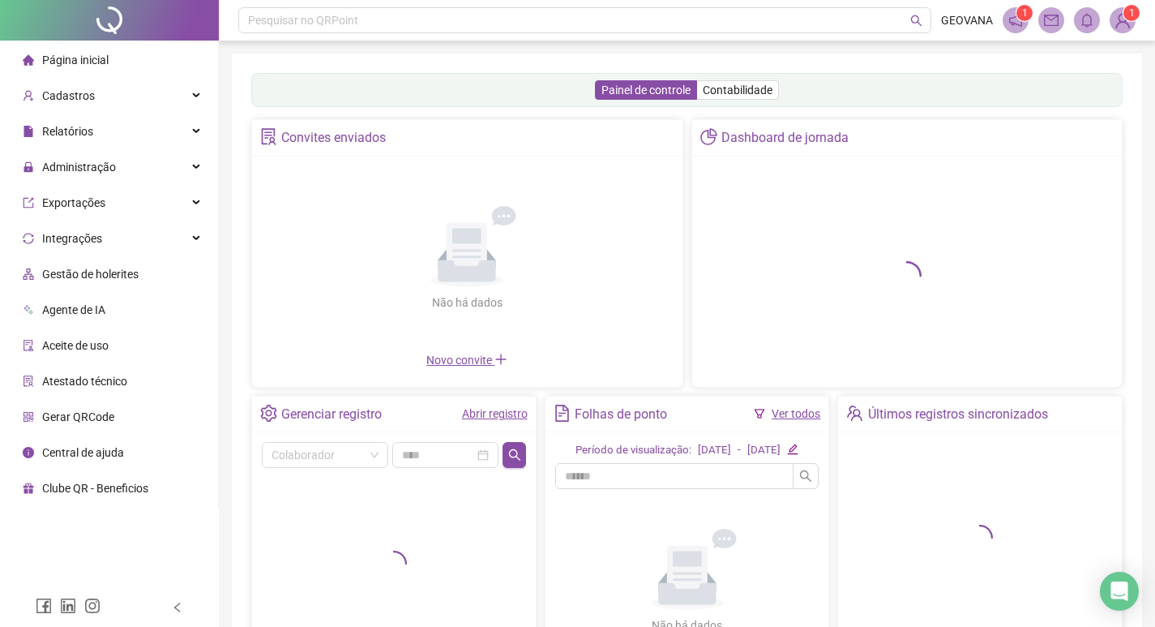
click at [1117, 28] on img at bounding box center [1123, 20] width 24 height 24
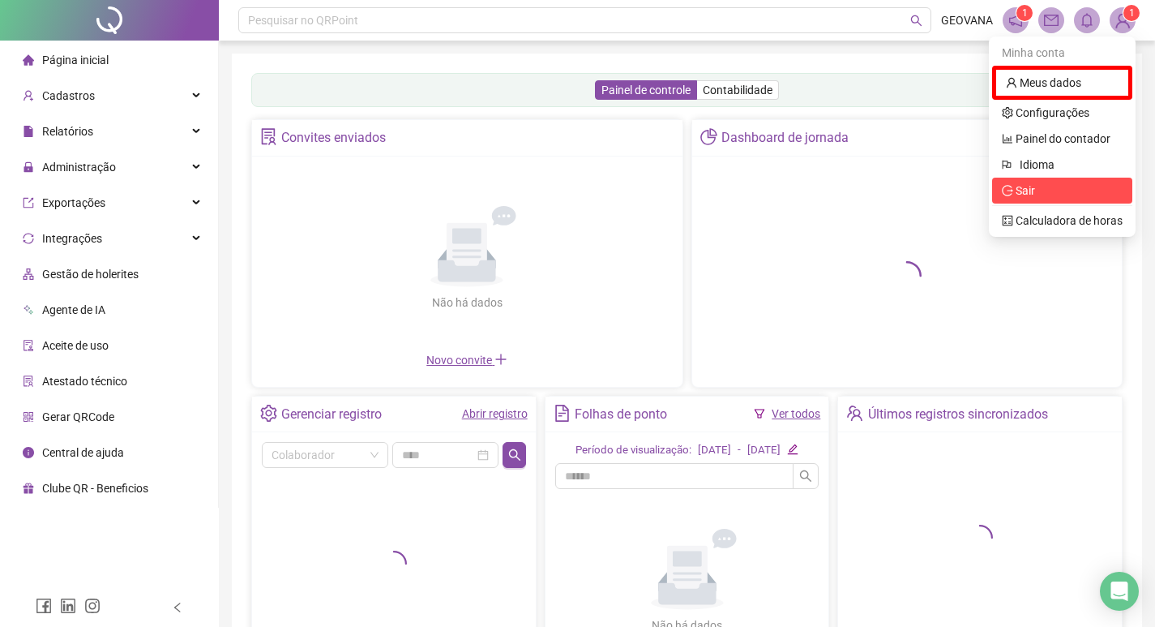
click at [1060, 187] on span "Sair" at bounding box center [1062, 191] width 121 height 18
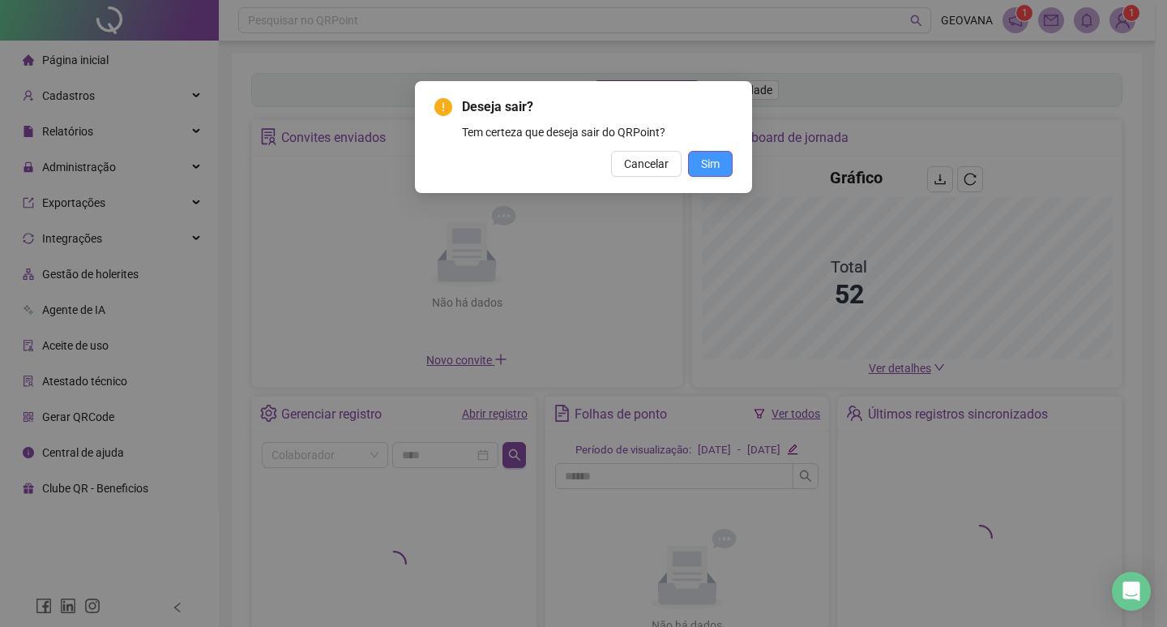
click at [717, 164] on span "Sim" at bounding box center [710, 164] width 19 height 18
